Goal: Task Accomplishment & Management: Manage account settings

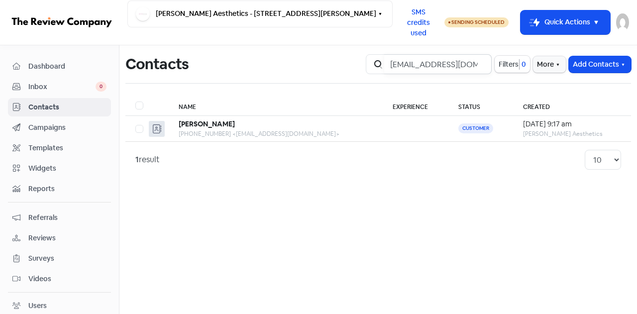
click at [447, 71] on input "[EMAIL_ADDRESS][DOMAIN_NAME]" at bounding box center [438, 64] width 108 height 20
click at [480, 64] on input "[EMAIL_ADDRESS][DOMAIN_NAME]" at bounding box center [438, 64] width 108 height 20
click at [455, 66] on input "search" at bounding box center [438, 64] width 108 height 20
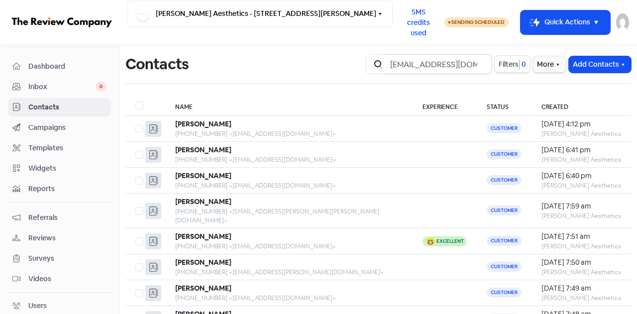
scroll to position [0, 4]
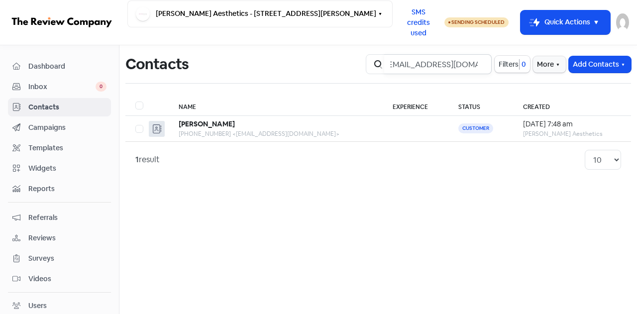
type input "[EMAIL_ADDRESS][DOMAIN_NAME]"
click at [241, 129] on div "[PHONE_NUMBER] <[EMAIL_ADDRESS][DOMAIN_NAME]>" at bounding box center [276, 133] width 194 height 9
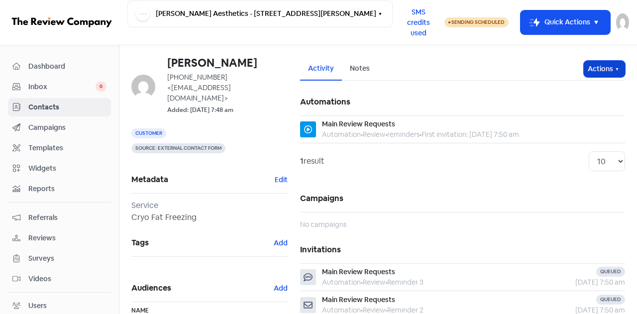
click at [617, 70] on icon "button" at bounding box center [618, 69] width 2 height 2
click at [578, 135] on button "Unsubscribe" at bounding box center [585, 135] width 79 height 20
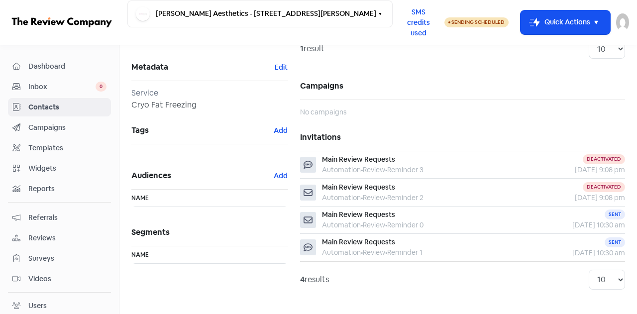
scroll to position [119, 0]
